Goal: Information Seeking & Learning: Learn about a topic

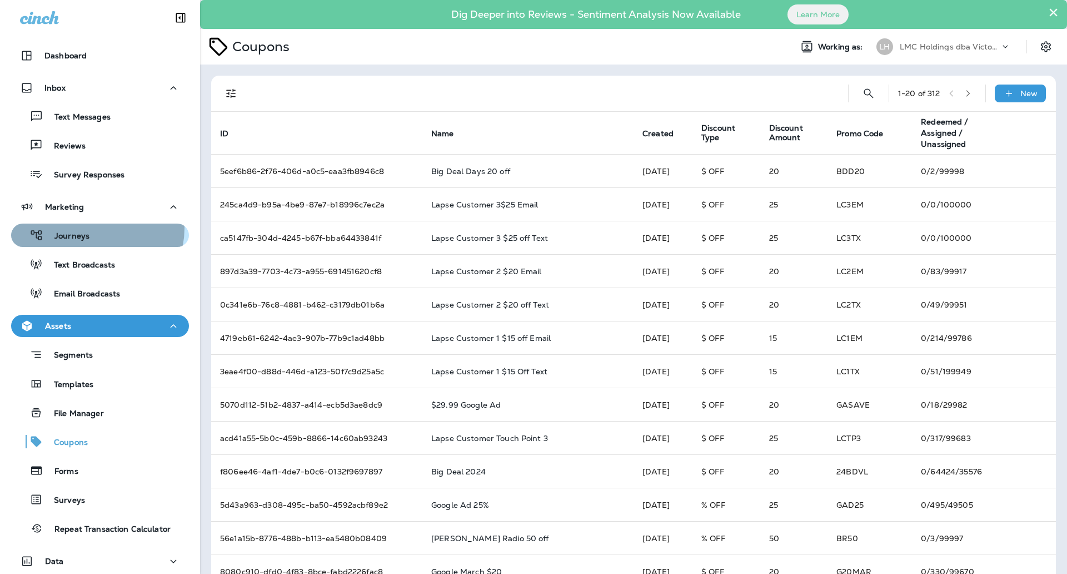
click at [92, 228] on div "Journeys" at bounding box center [100, 235] width 169 height 17
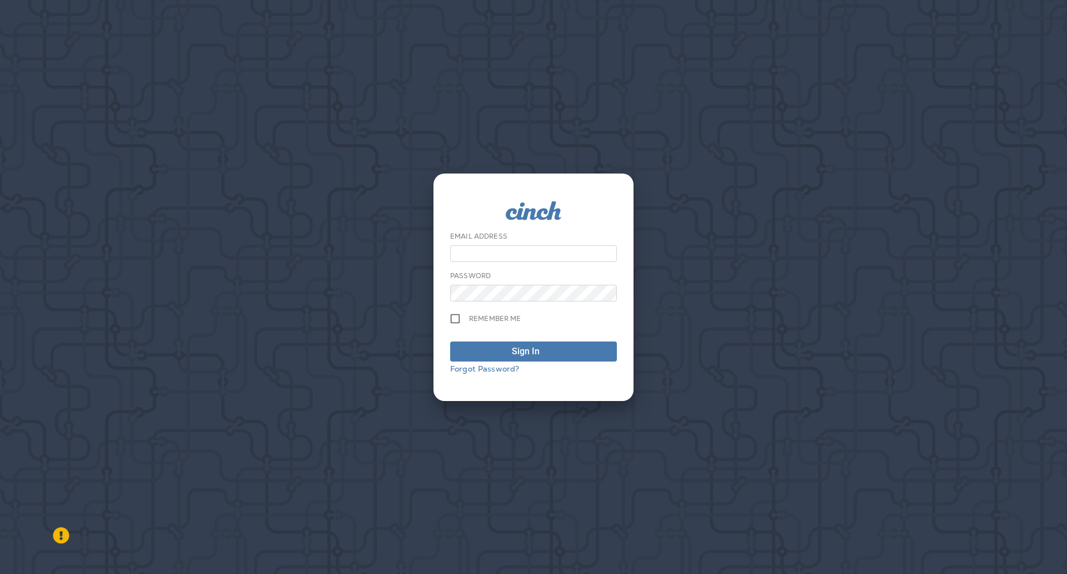
type input "**********"
click at [549, 341] on button "Sign In" at bounding box center [533, 351] width 167 height 20
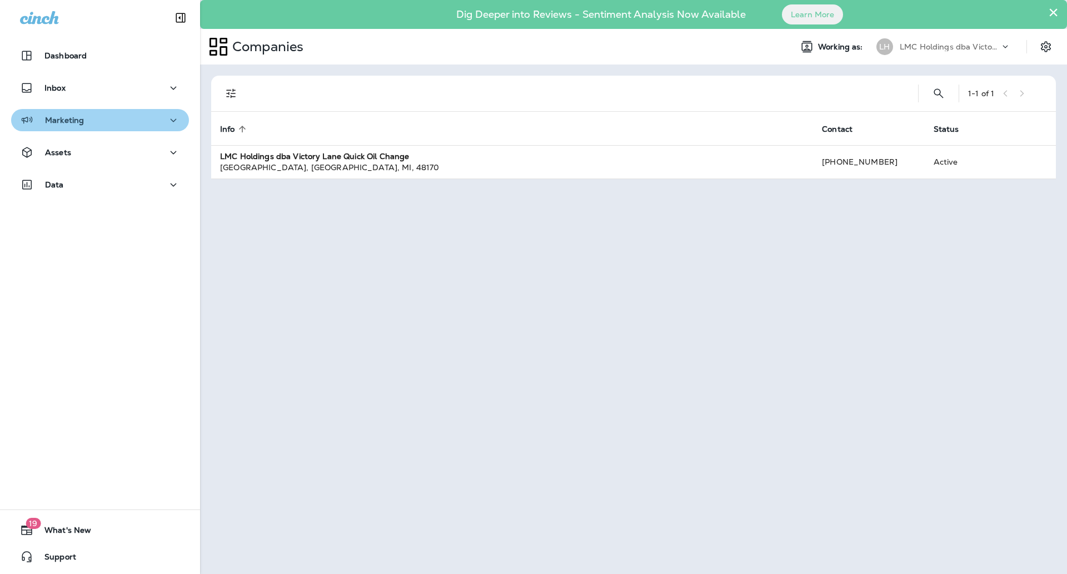
click at [151, 120] on div "Marketing" at bounding box center [100, 120] width 160 height 14
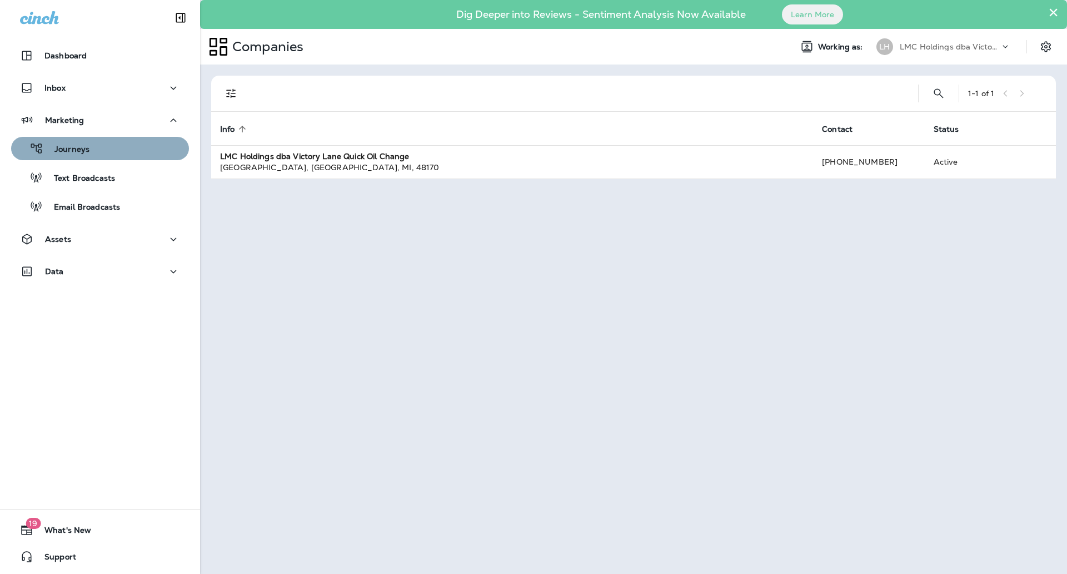
click at [135, 144] on div "Journeys" at bounding box center [100, 148] width 169 height 17
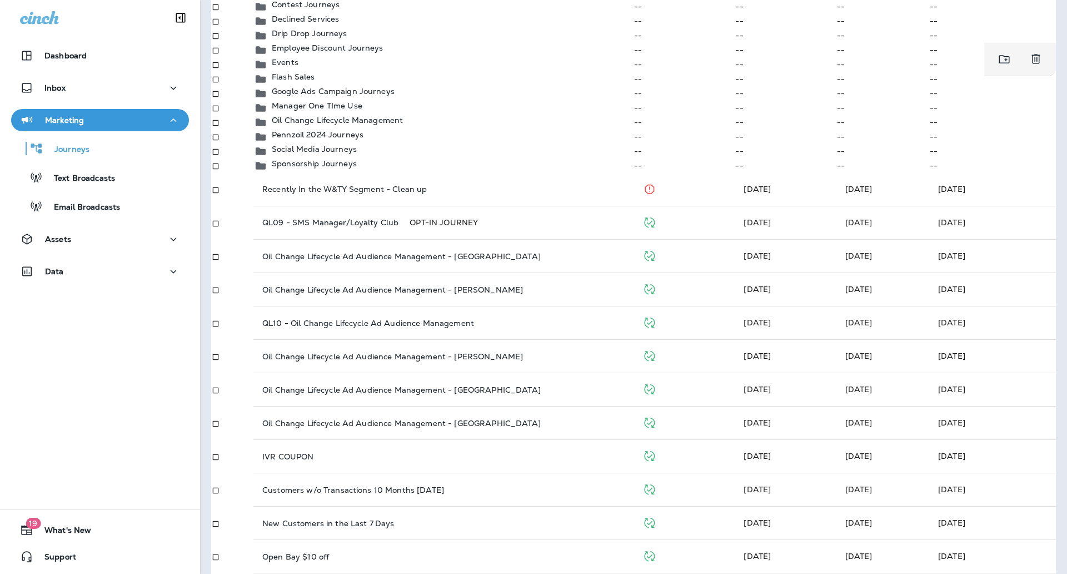
scroll to position [278, 0]
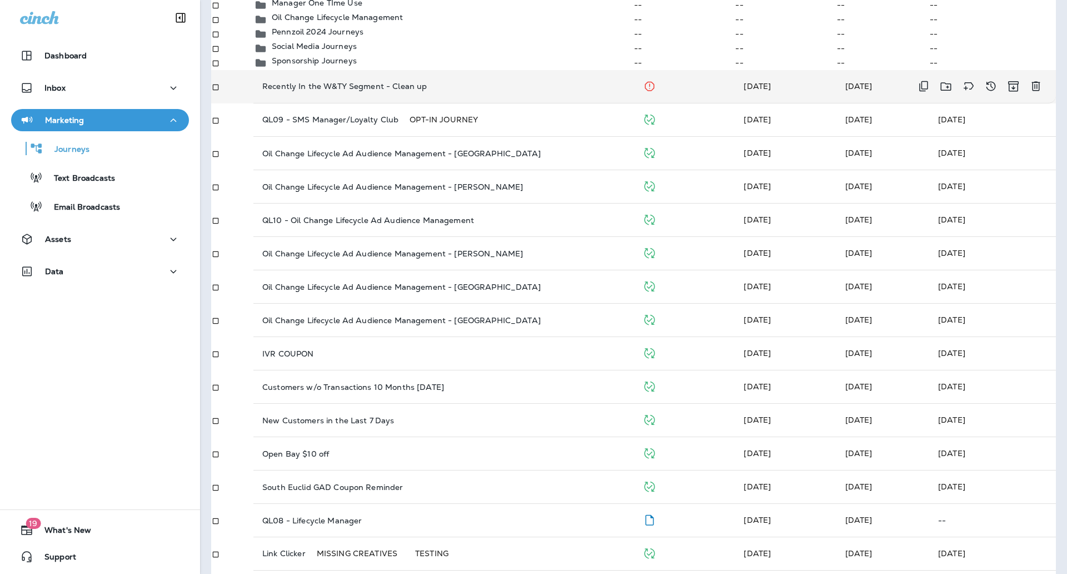
click at [411, 91] on p "Recently In the W&TY Segment - Clean up" at bounding box center [344, 86] width 165 height 9
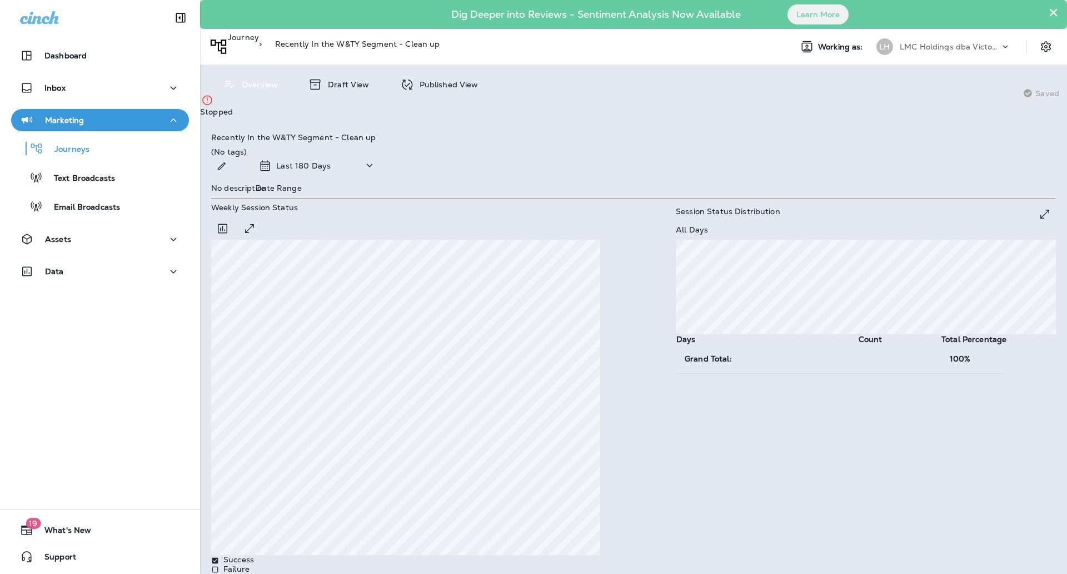
click at [439, 86] on p "Published View" at bounding box center [446, 84] width 64 height 9
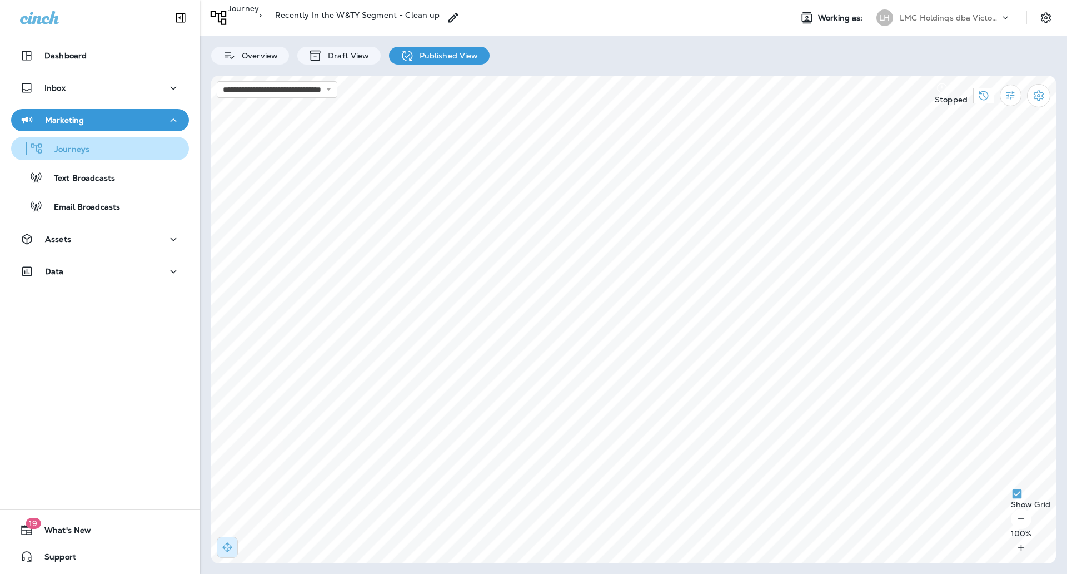
click at [93, 154] on div "Journeys" at bounding box center [100, 148] width 169 height 17
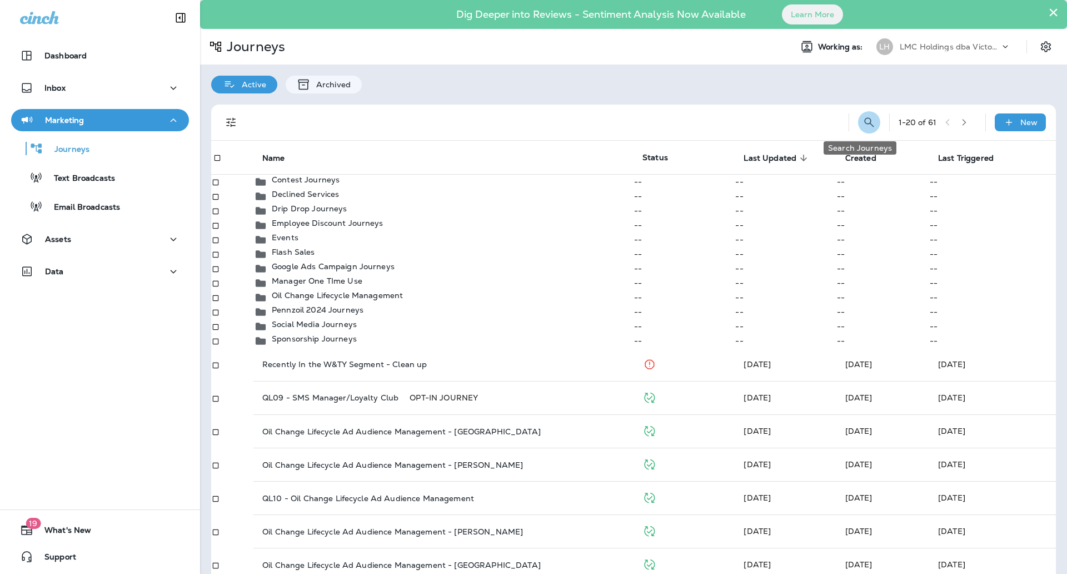
click at [866, 117] on button "Search Journeys" at bounding box center [869, 122] width 22 height 22
type input "*"
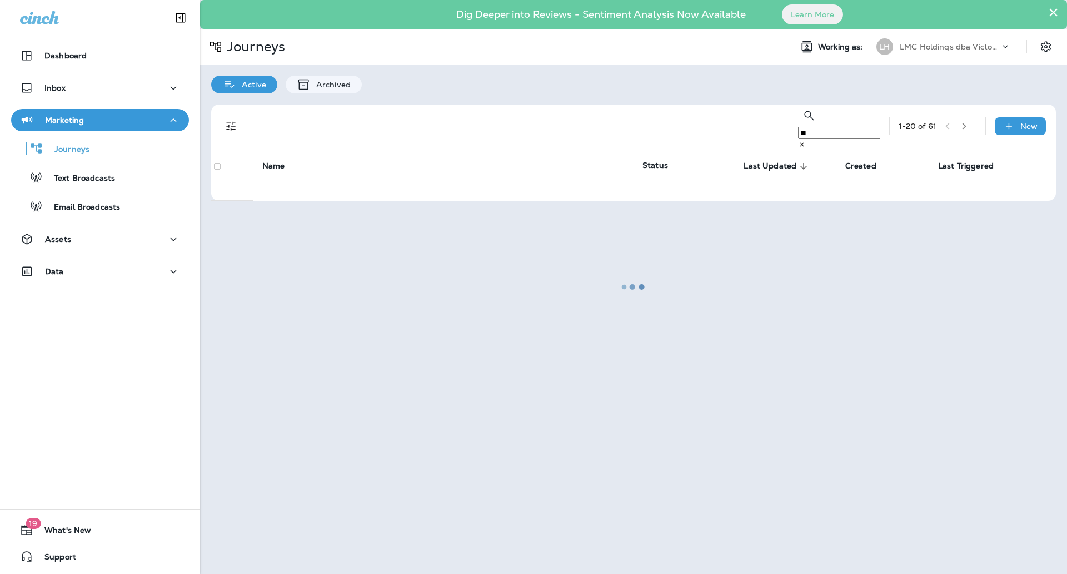
type input "*"
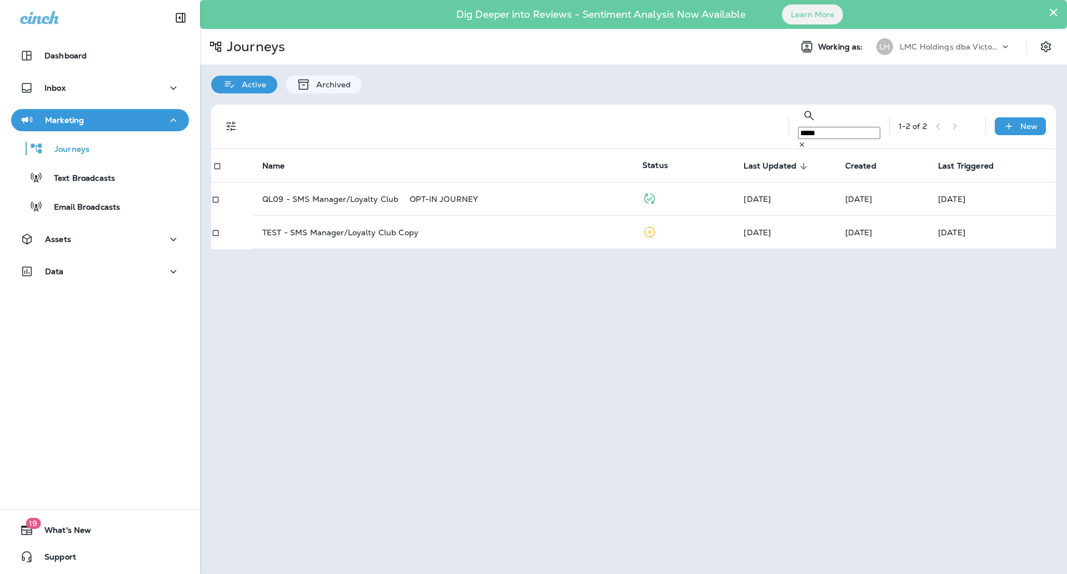
type input "*****"
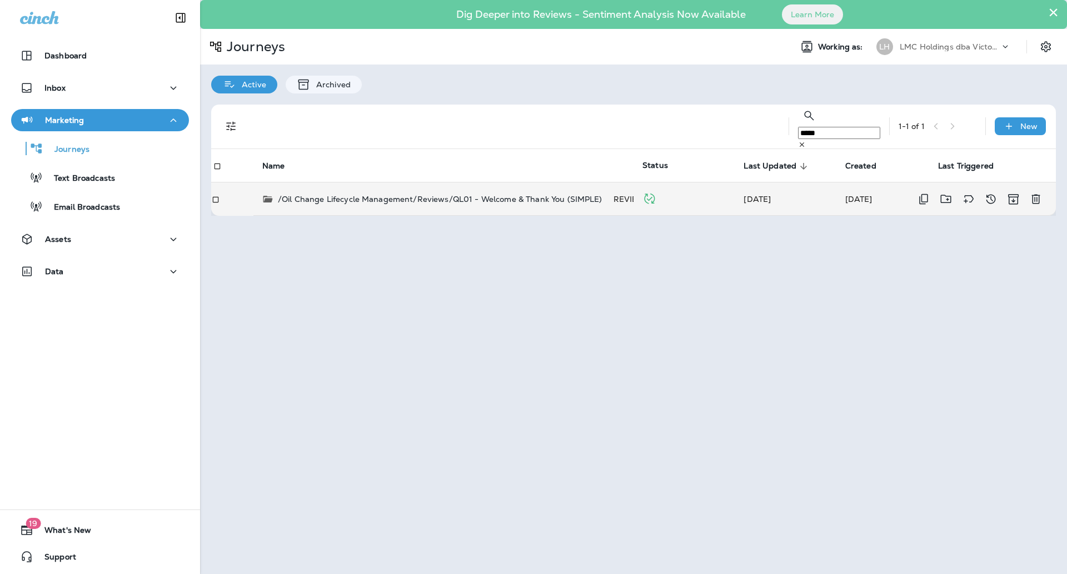
click at [509, 203] on td "/Oil Change Lifecycle Management/Reviews/QL01 - Welcome & Thank You (SIMPLE) RE…" at bounding box center [443, 198] width 380 height 33
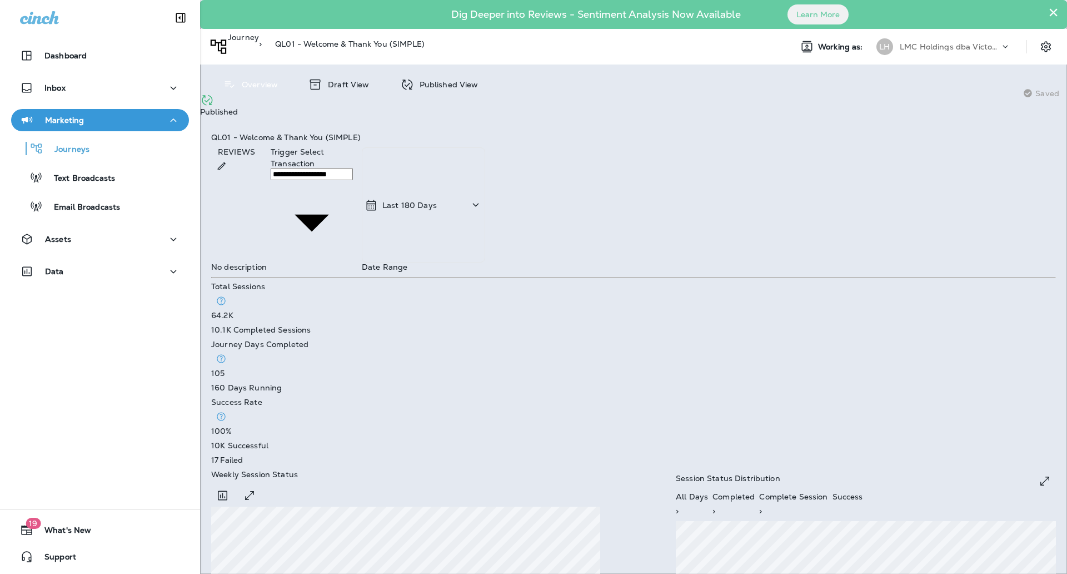
click at [420, 78] on div "Published View" at bounding box center [439, 85] width 101 height 18
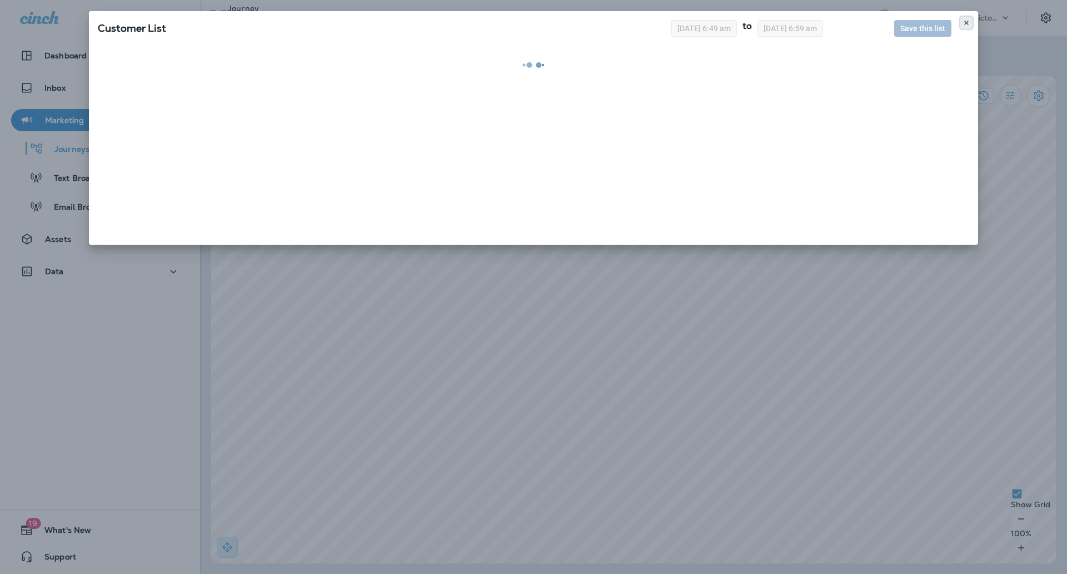
click at [971, 26] on button at bounding box center [966, 23] width 12 height 12
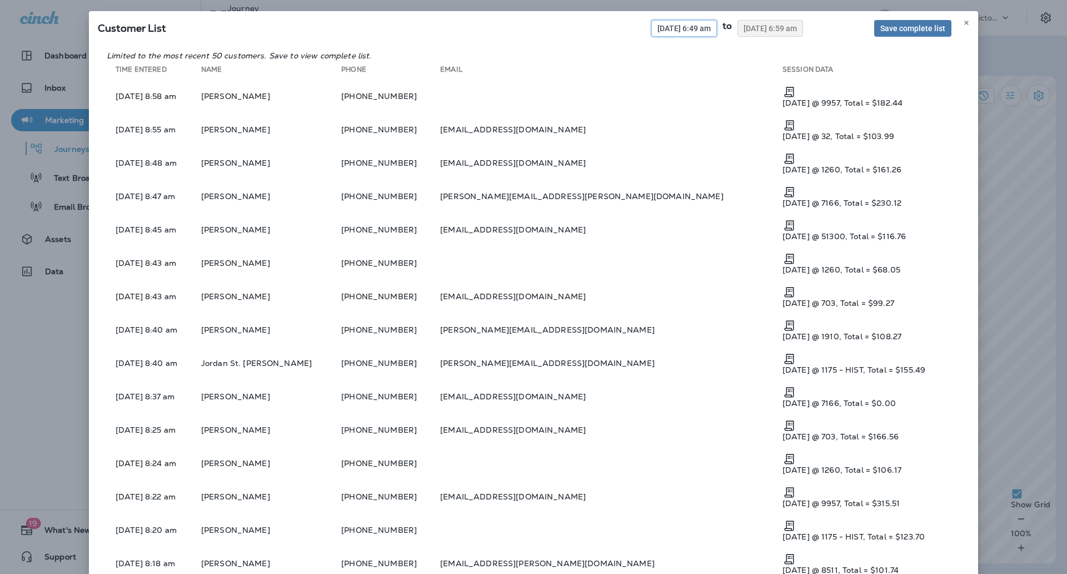
click at [673, 33] on button "[DATE] 6:49 am" at bounding box center [684, 28] width 66 height 17
click at [673, 33] on div "Select Start Date and Time « ‹ [DATE] › » Mon Tue Wed Thu Fri Sat Sun 1 2 3 4 5…" at bounding box center [533, 233] width 1067 height 574
click at [673, 33] on div "Select End Date and Time « ‹ [DATE] › » Mon Tue Wed Thu Fri Sat Sun 1 2 3 4 5 6…" at bounding box center [533, 231] width 1067 height 574
click at [673, 33] on button "[DATE] 6:49 am" at bounding box center [684, 28] width 66 height 17
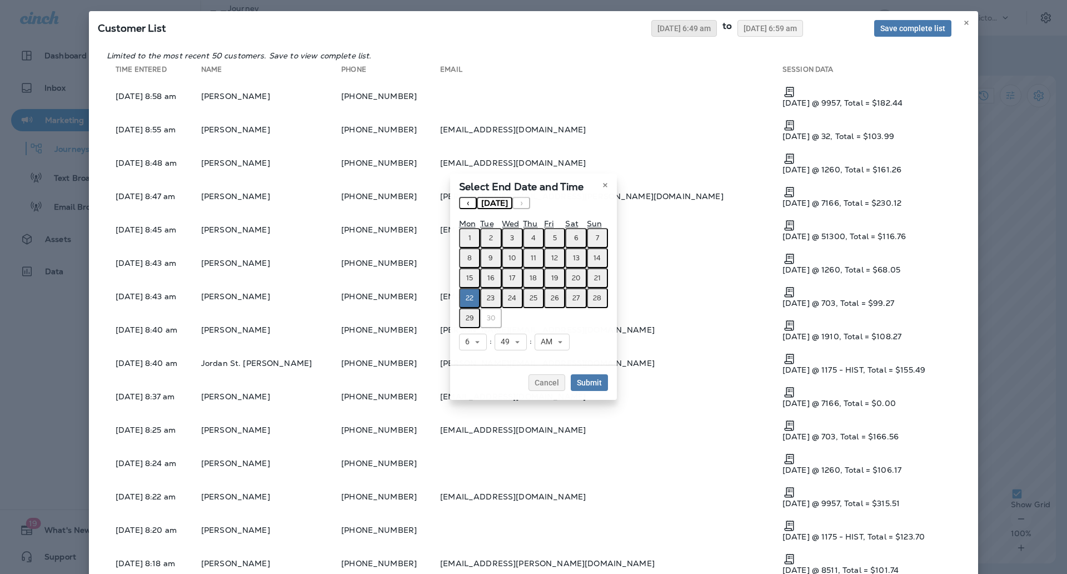
click at [673, 33] on div "Select End Date and Time « ‹ [DATE] › » Mon Tue Wed Thu Fri Sat Sun 1 2 3 4 5 6…" at bounding box center [533, 286] width 1067 height 574
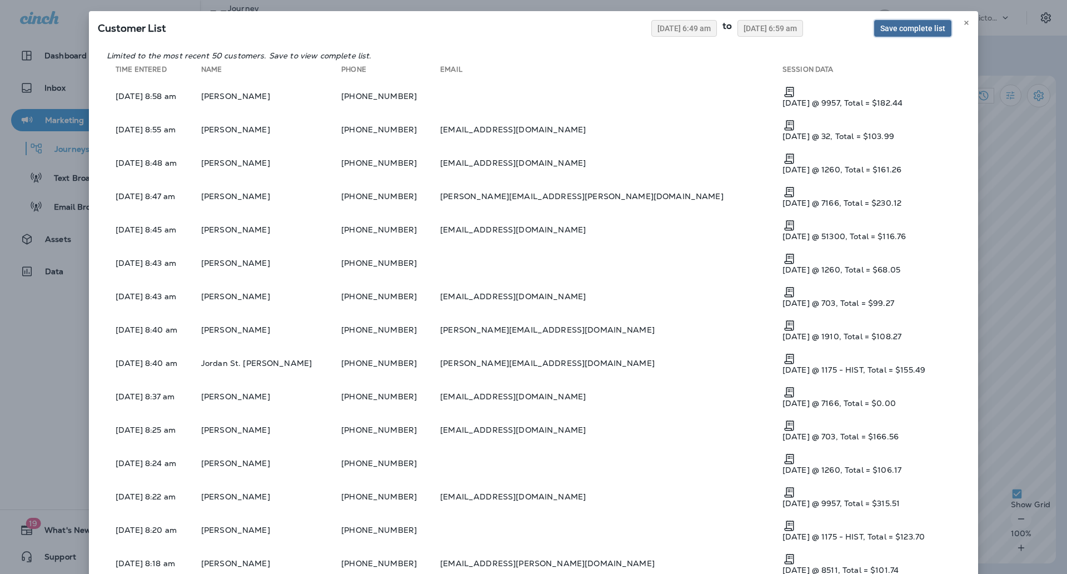
click at [891, 34] on button "Save complete list" at bounding box center [912, 28] width 77 height 17
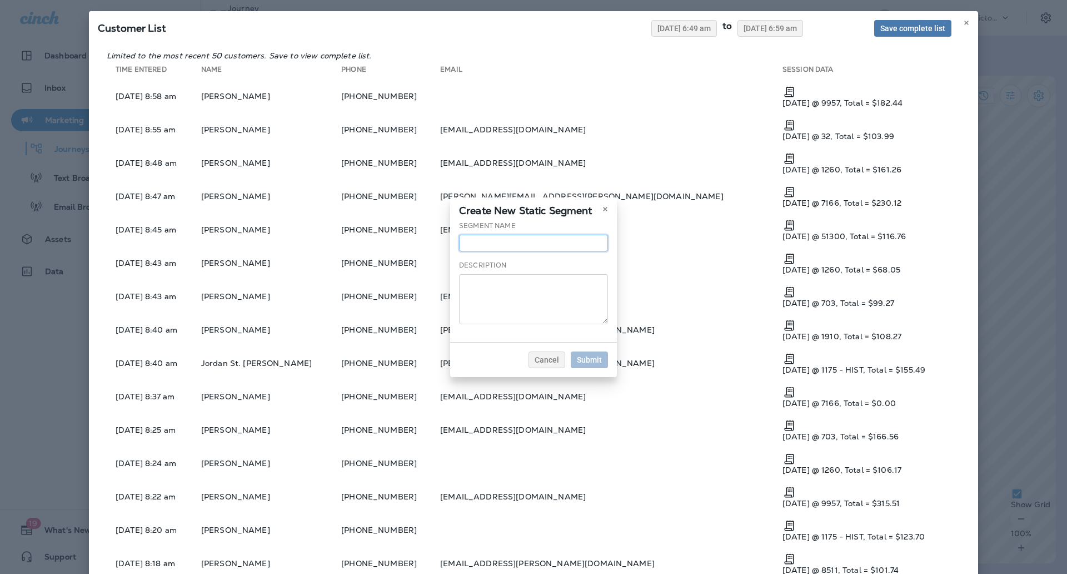
click at [529, 247] on input "text" at bounding box center [533, 243] width 149 height 17
click at [529, 247] on input "**********" at bounding box center [533, 243] width 149 height 17
type input "**********"
click at [591, 354] on button "Submit" at bounding box center [589, 359] width 37 height 17
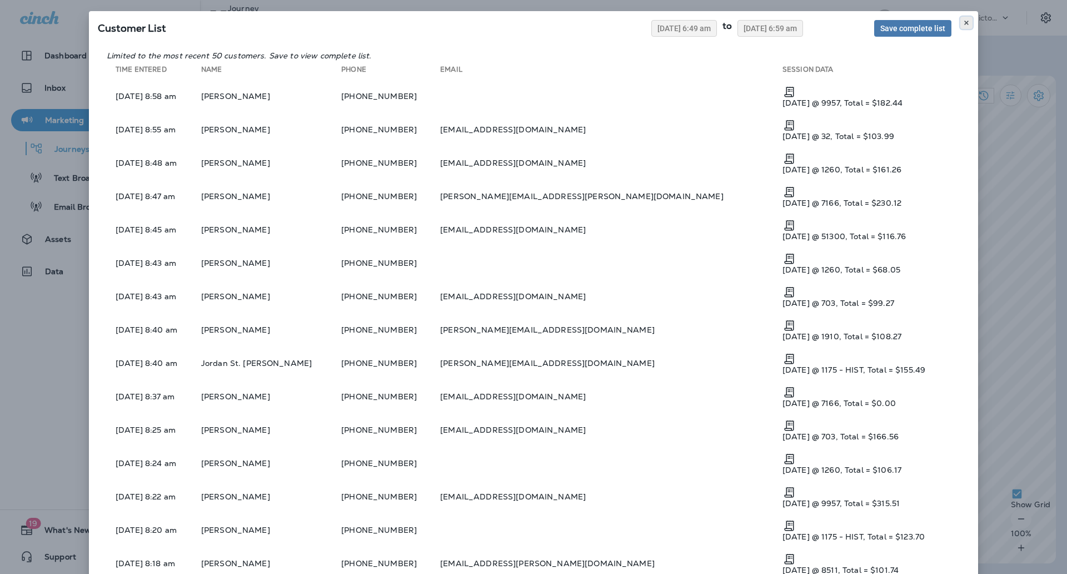
click at [964, 24] on use at bounding box center [966, 23] width 4 height 4
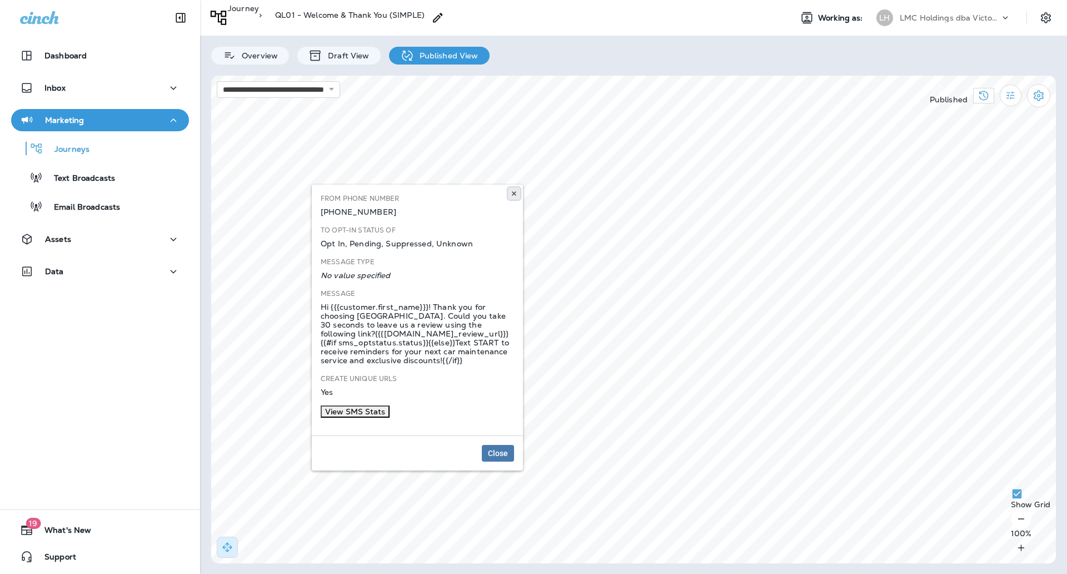
click at [512, 195] on use at bounding box center [514, 193] width 4 height 4
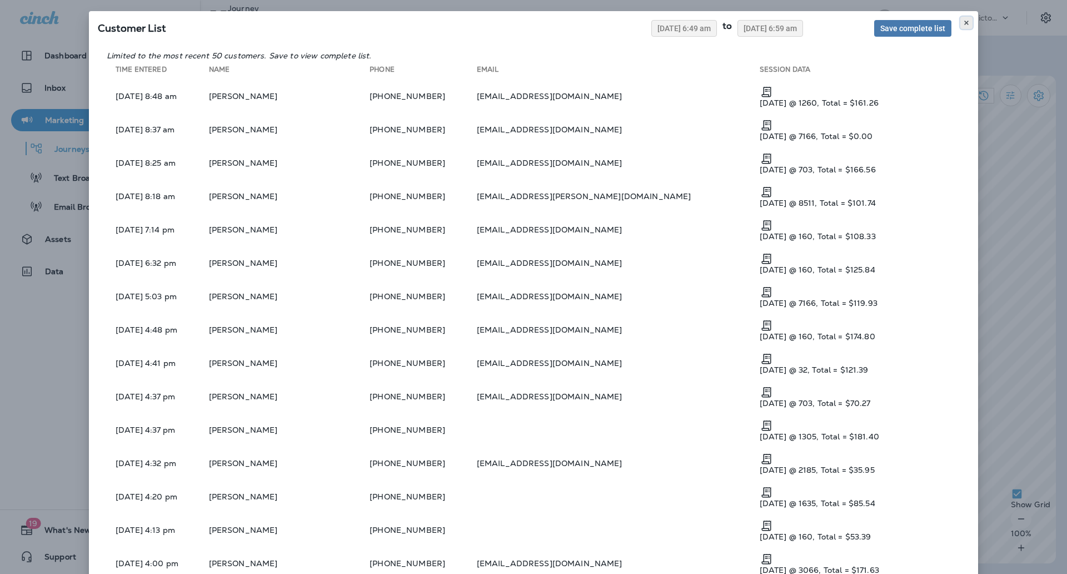
click at [965, 22] on button at bounding box center [966, 23] width 12 height 12
click at [963, 23] on icon at bounding box center [966, 22] width 7 height 7
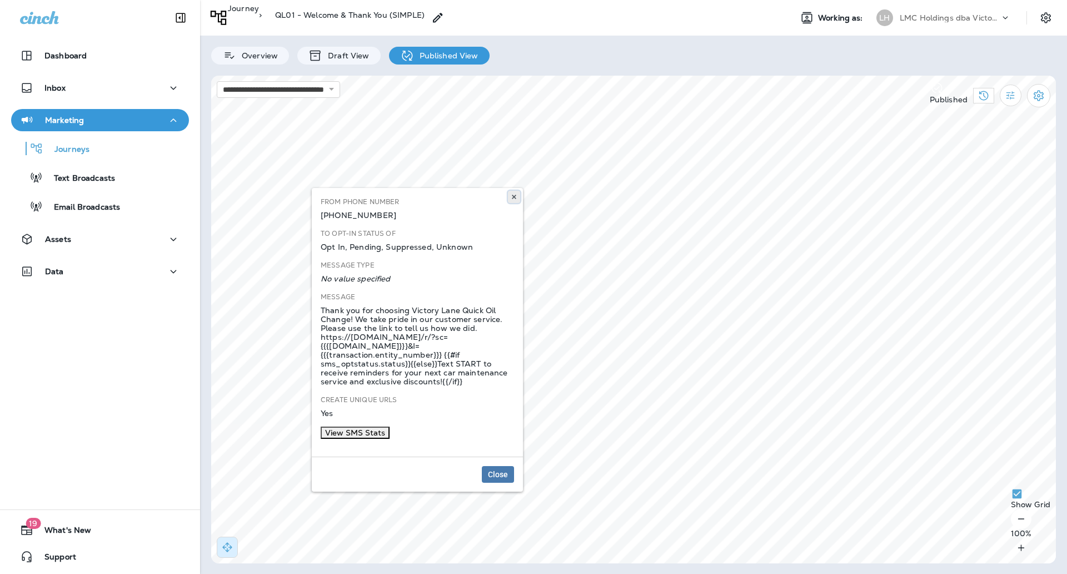
click at [510, 196] on button at bounding box center [514, 197] width 12 height 12
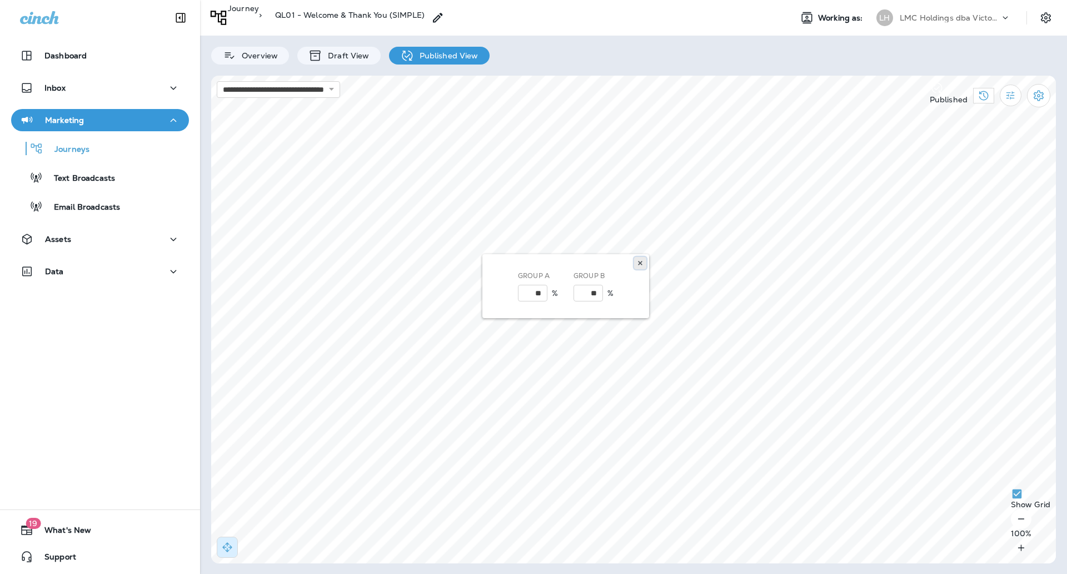
click at [643, 262] on icon at bounding box center [640, 263] width 7 height 7
click at [129, 81] on div "Inbox" at bounding box center [100, 88] width 160 height 14
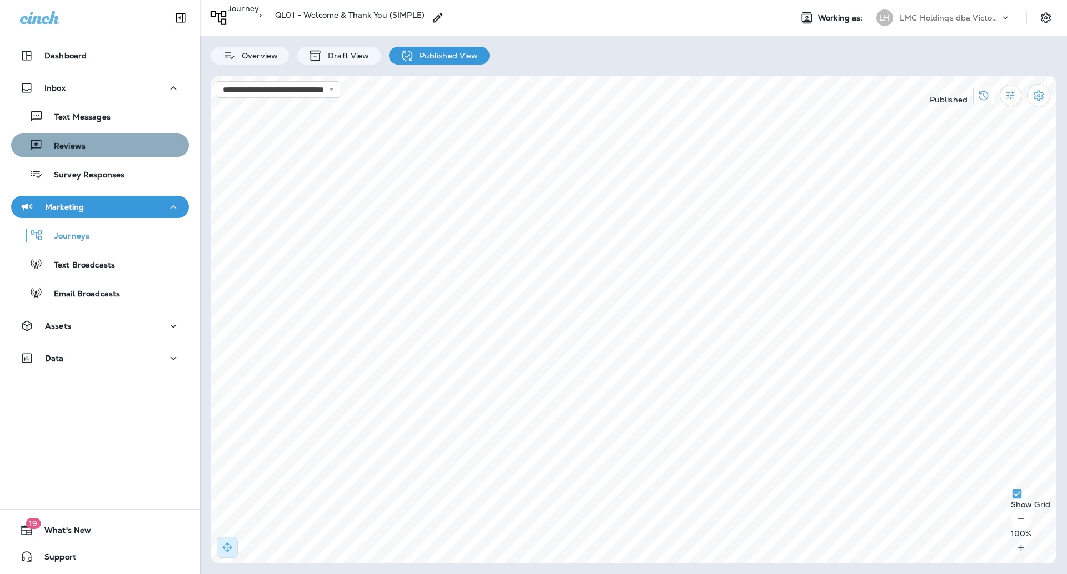
click at [106, 150] on div "Reviews" at bounding box center [100, 145] width 169 height 17
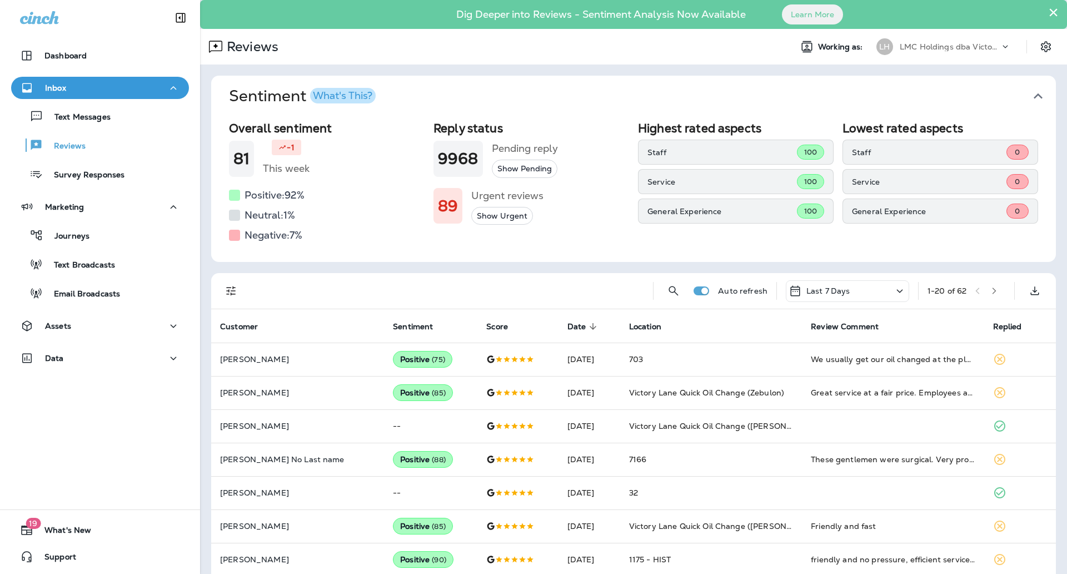
click at [841, 293] on div "Last 7 Days" at bounding box center [847, 291] width 123 height 22
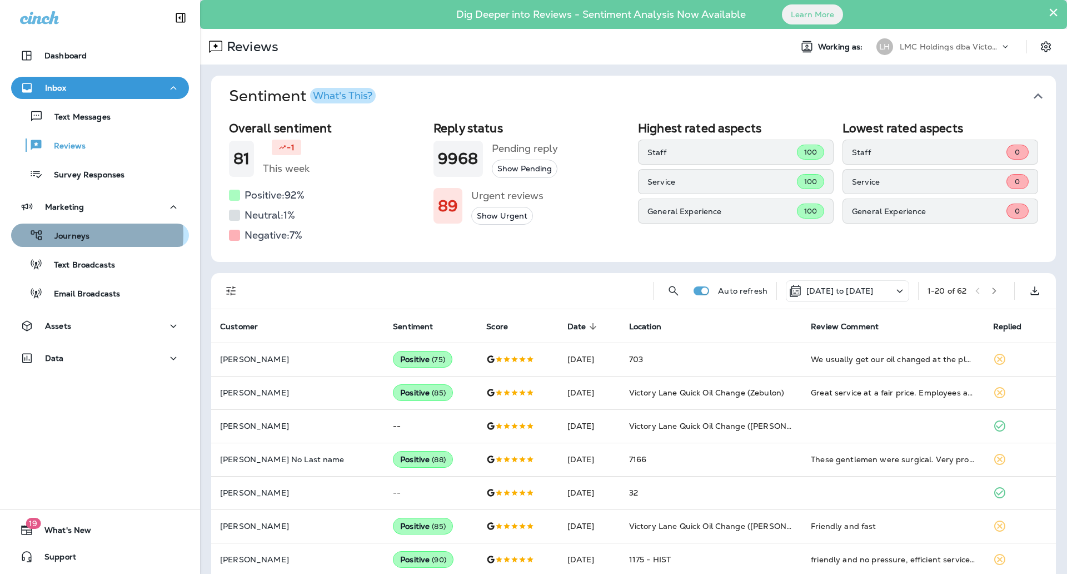
click at [86, 234] on p "Journeys" at bounding box center [66, 236] width 46 height 11
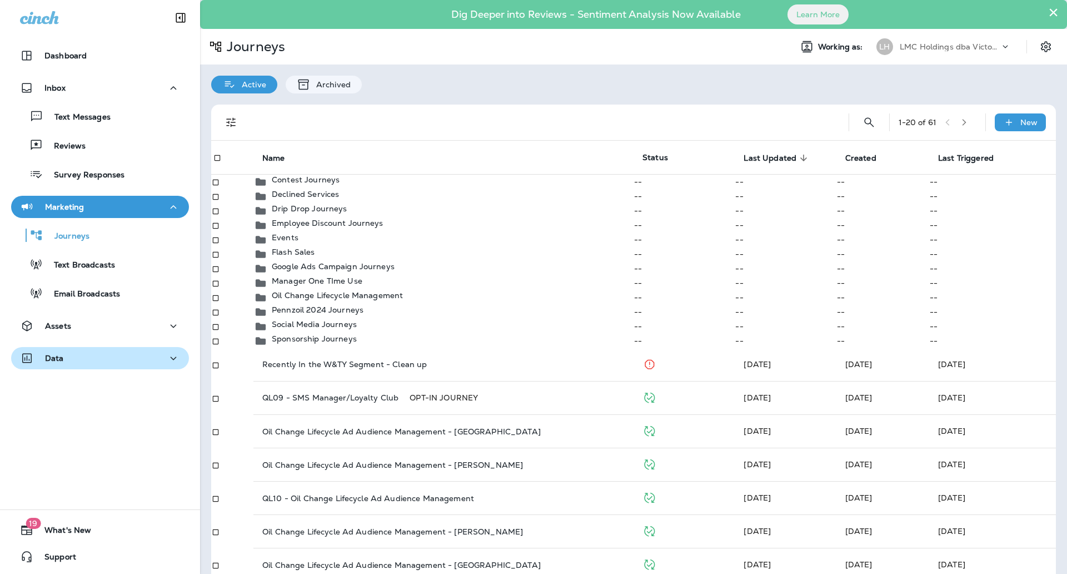
click at [104, 356] on div "Data" at bounding box center [100, 358] width 160 height 14
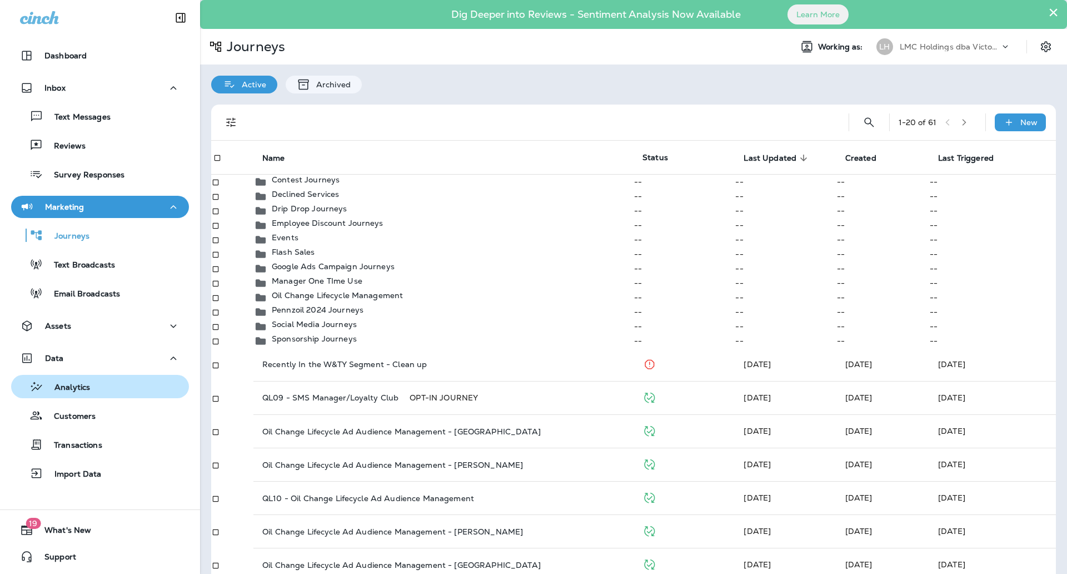
click at [91, 390] on div "Analytics" at bounding box center [100, 386] width 169 height 17
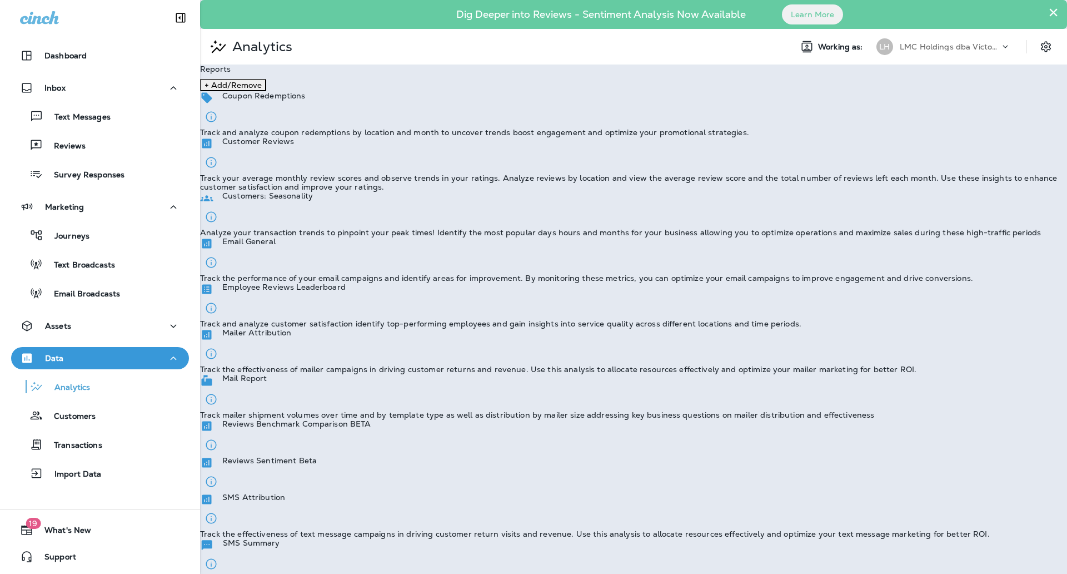
click at [516, 365] on p "Track the effectiveness of mailer campaigns in driving customer returns and rev…" at bounding box center [558, 369] width 716 height 9
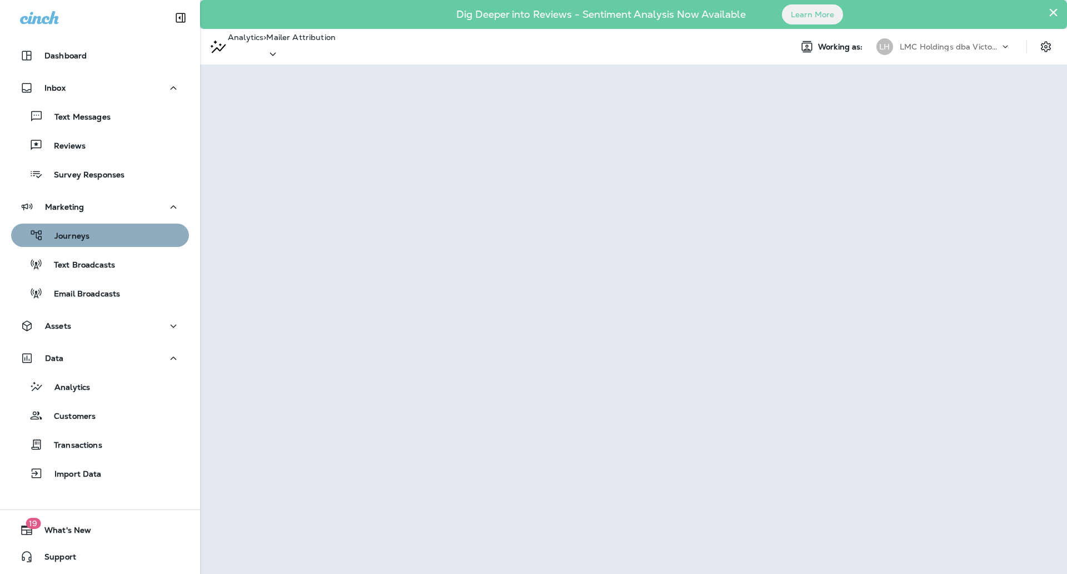
click at [101, 232] on div "Journeys" at bounding box center [100, 235] width 169 height 17
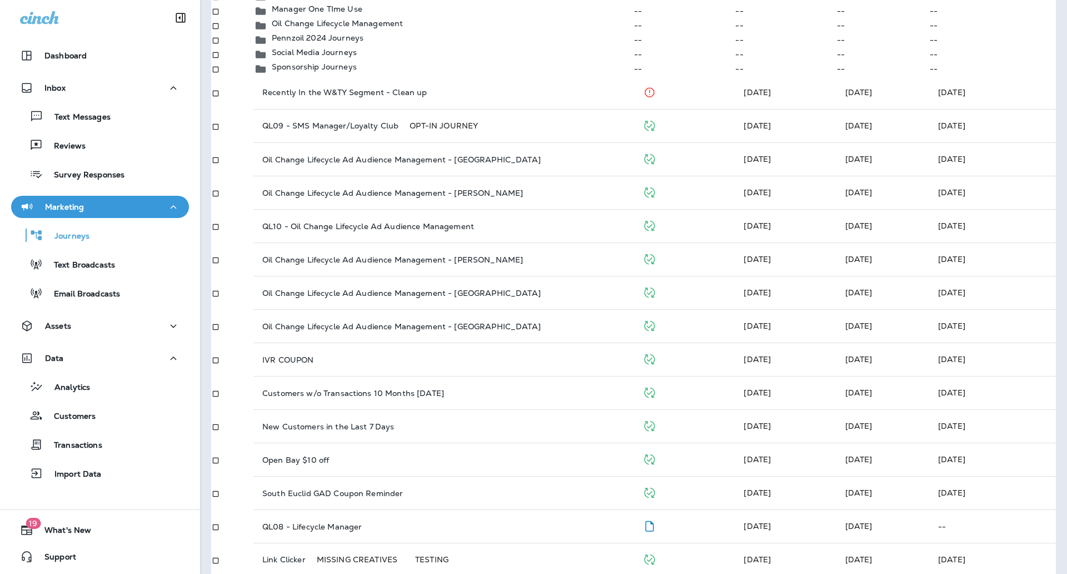
scroll to position [278, 0]
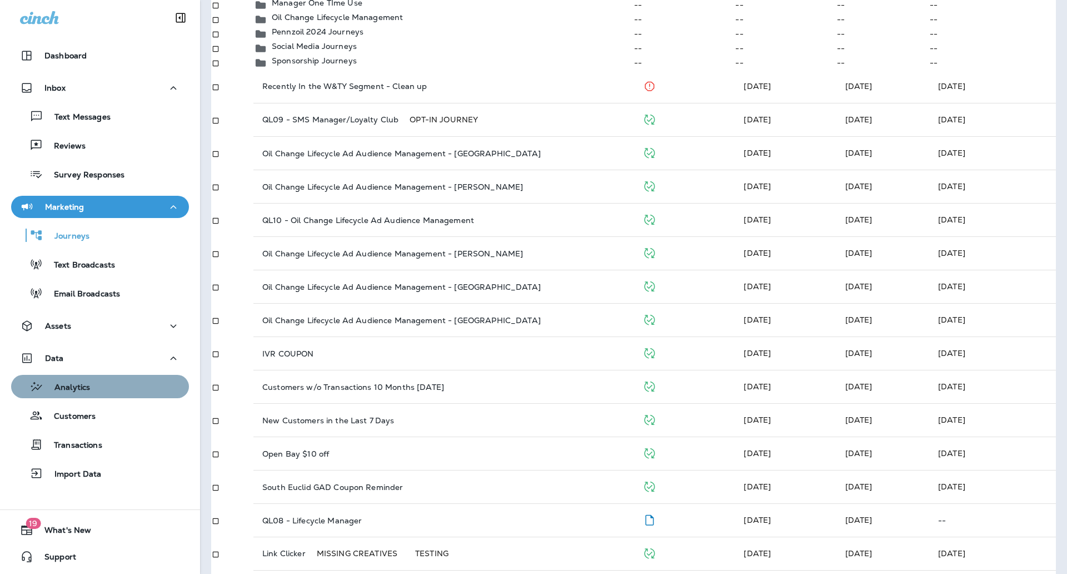
click at [108, 385] on div "Analytics" at bounding box center [100, 386] width 169 height 17
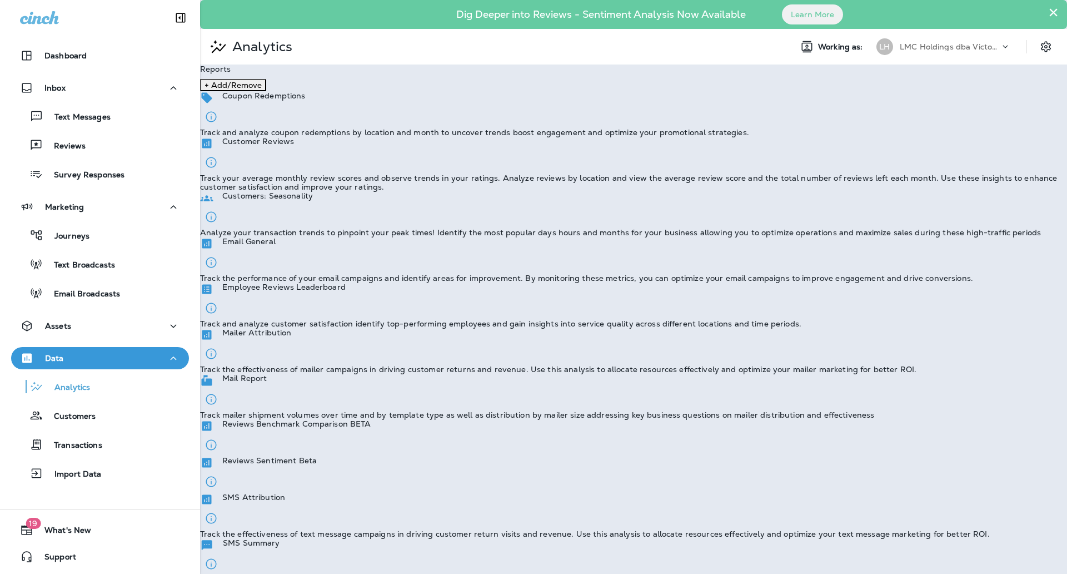
click at [285, 492] on div "SMS Attribution" at bounding box center [253, 499] width 63 height 14
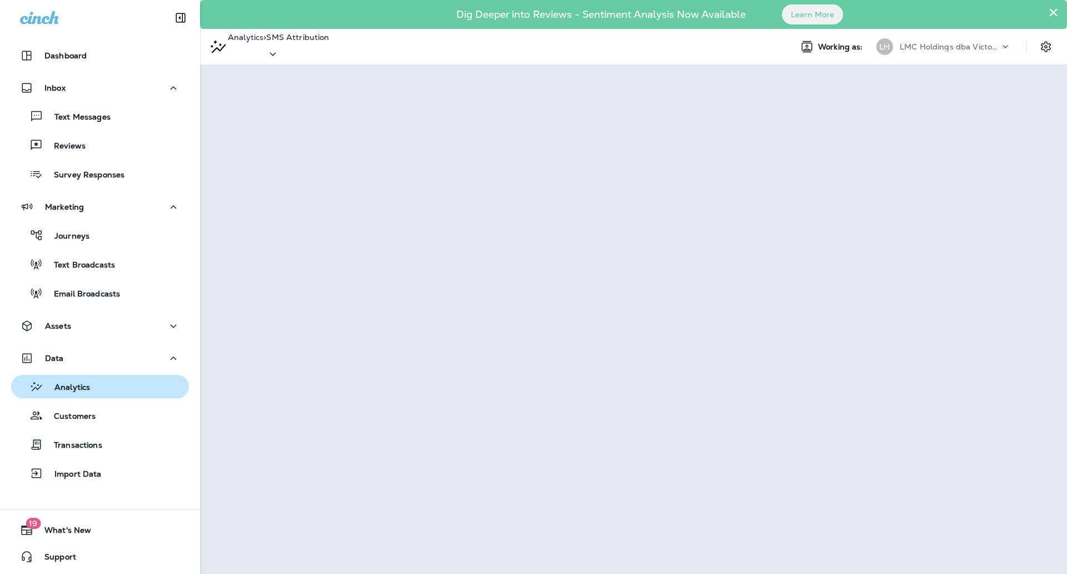
click at [108, 387] on div "Analytics" at bounding box center [100, 386] width 169 height 17
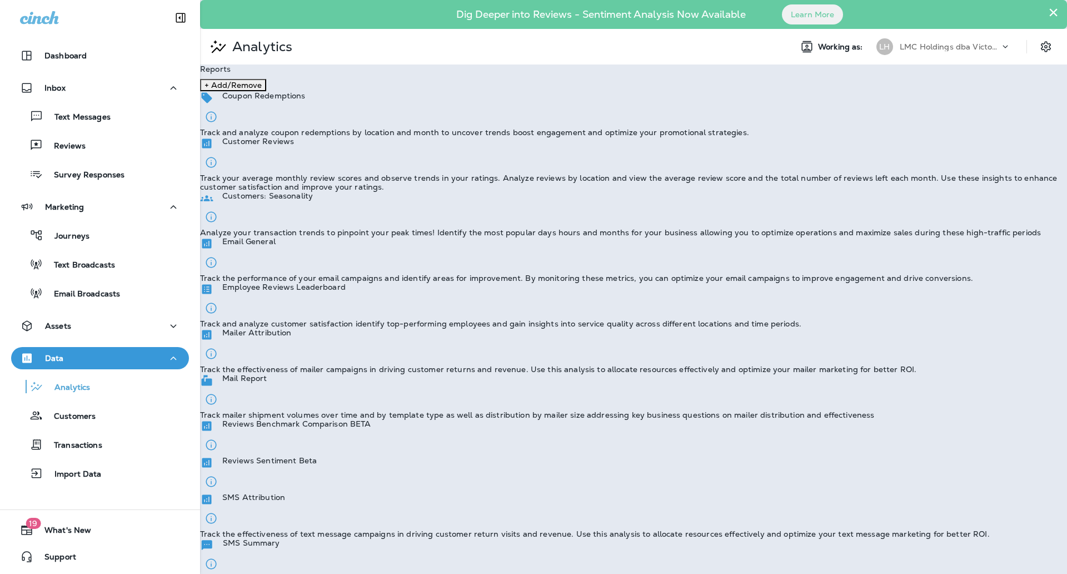
click at [656, 538] on div "SMS Summary Track SMS message and segment volumes along with delivery rates ove…" at bounding box center [633, 565] width 867 height 54
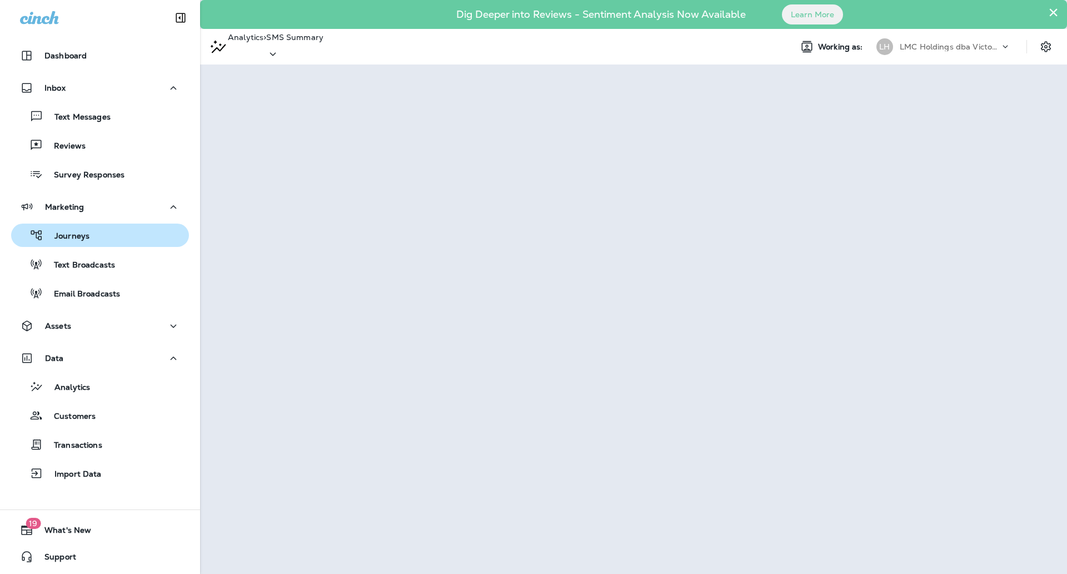
click at [115, 227] on div "Journeys" at bounding box center [100, 235] width 169 height 17
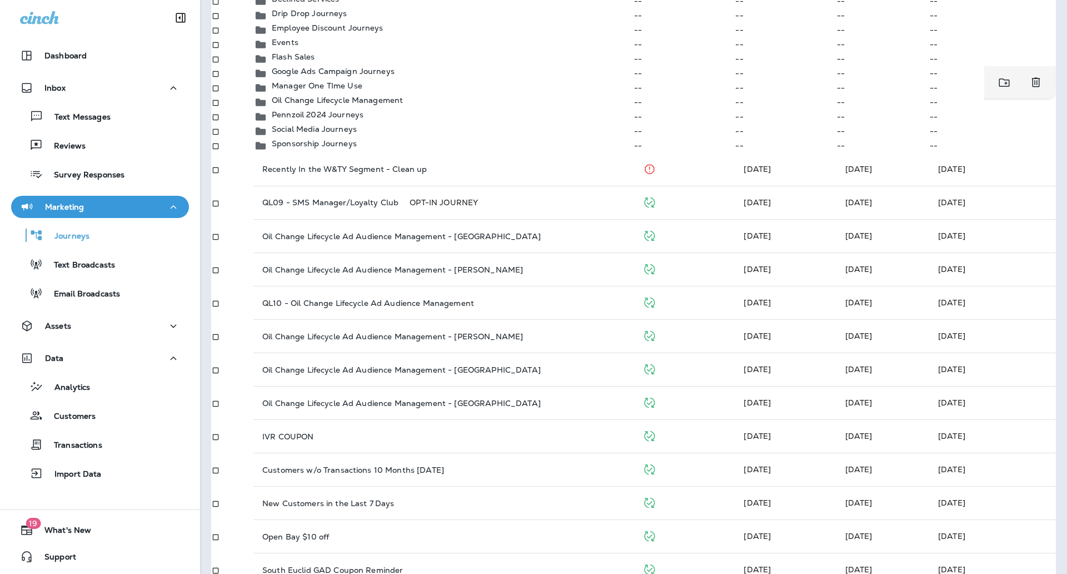
scroll to position [208, 0]
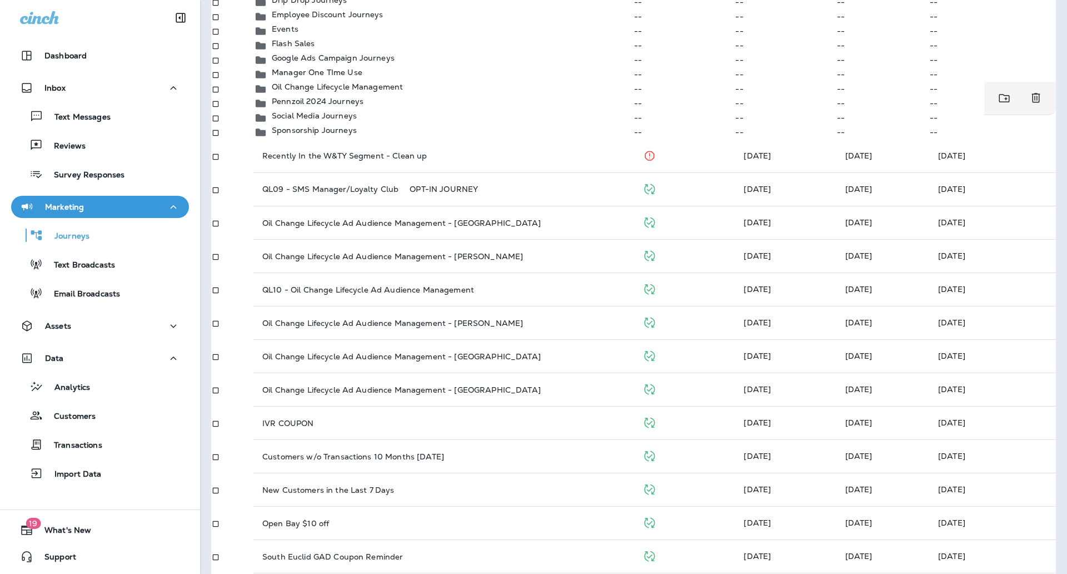
click at [357, 91] on p "Oil Change Lifecycle Management" at bounding box center [337, 86] width 131 height 9
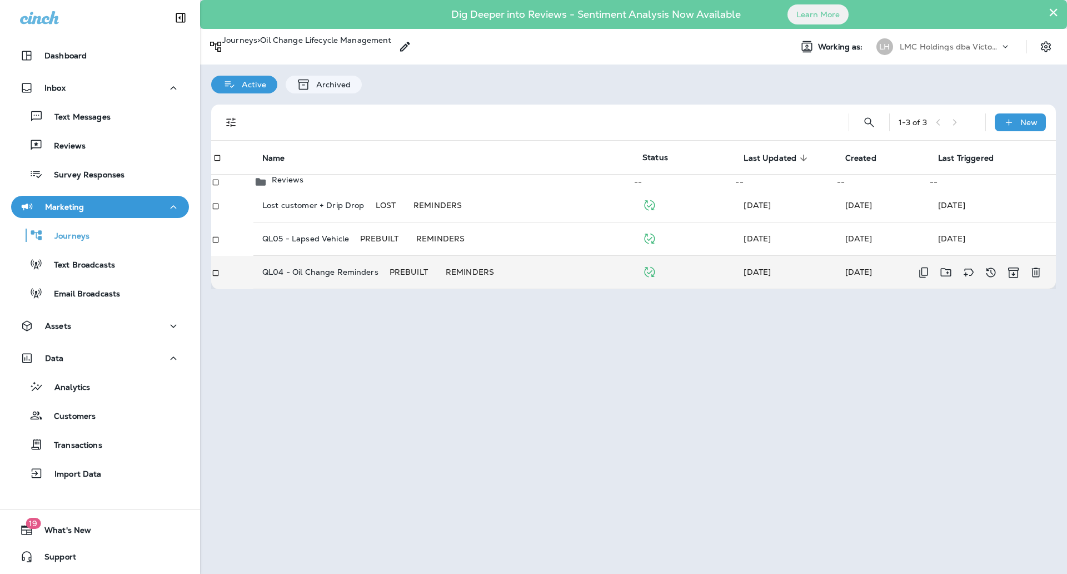
click at [531, 277] on div "QL04 - Oil Change Reminders PREBUILT REMINDERS" at bounding box center [443, 271] width 362 height 11
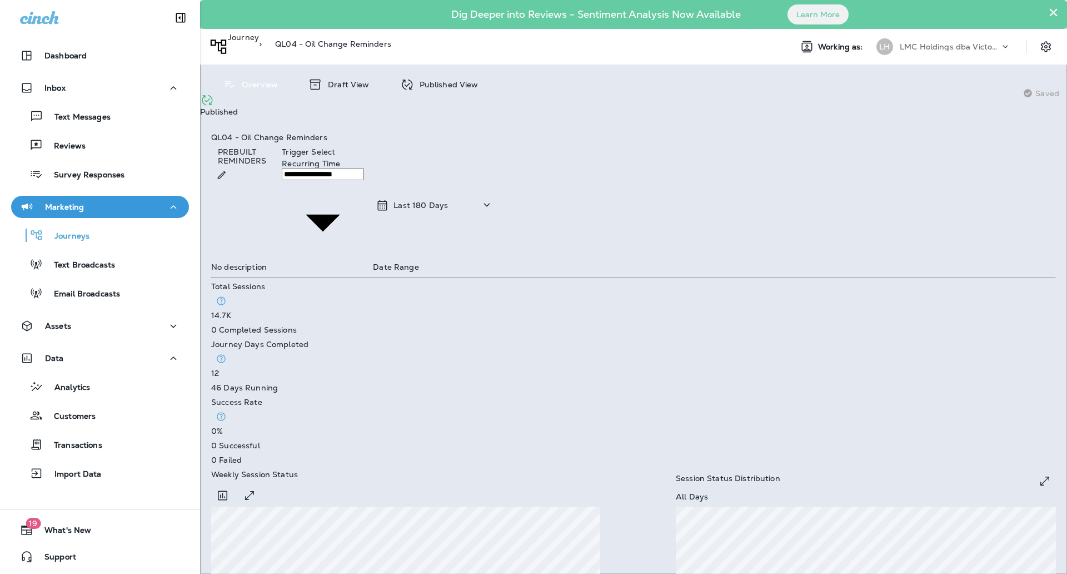
click at [496, 147] on div "Last 180 Days" at bounding box center [434, 204] width 123 height 115
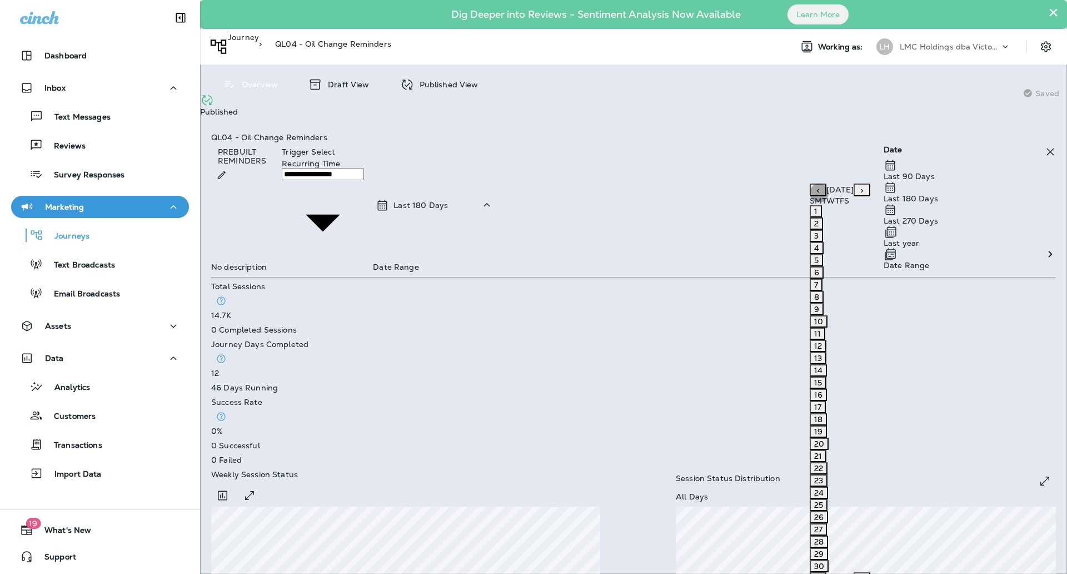
click at [810, 462] on button "22" at bounding box center [819, 468] width 18 height 12
click at [810, 535] on button "28" at bounding box center [819, 541] width 18 height 12
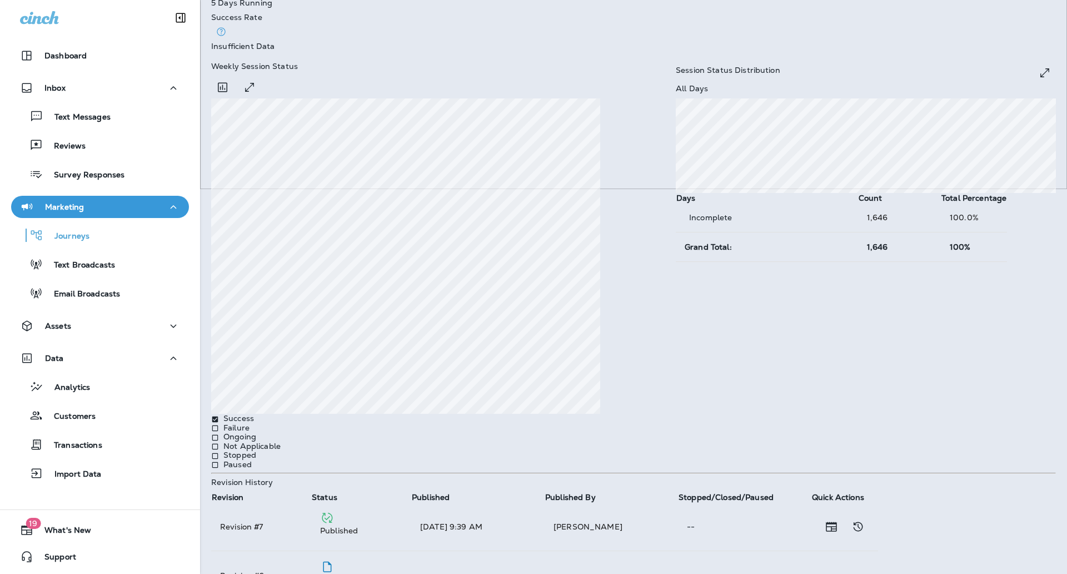
scroll to position [37, 0]
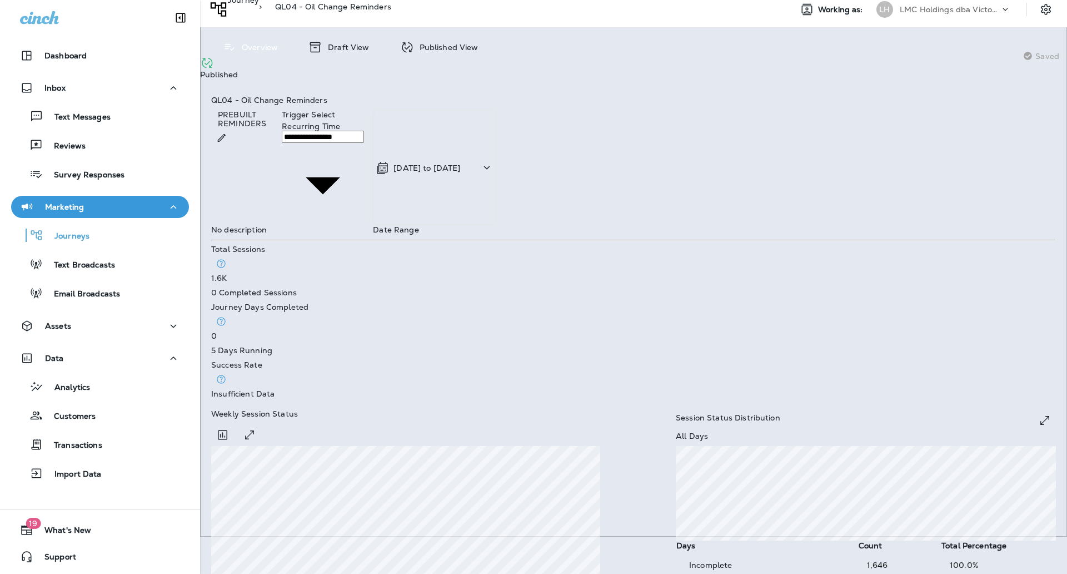
click at [463, 52] on div "Published View" at bounding box center [439, 47] width 101 height 18
